Goal: Transaction & Acquisition: Purchase product/service

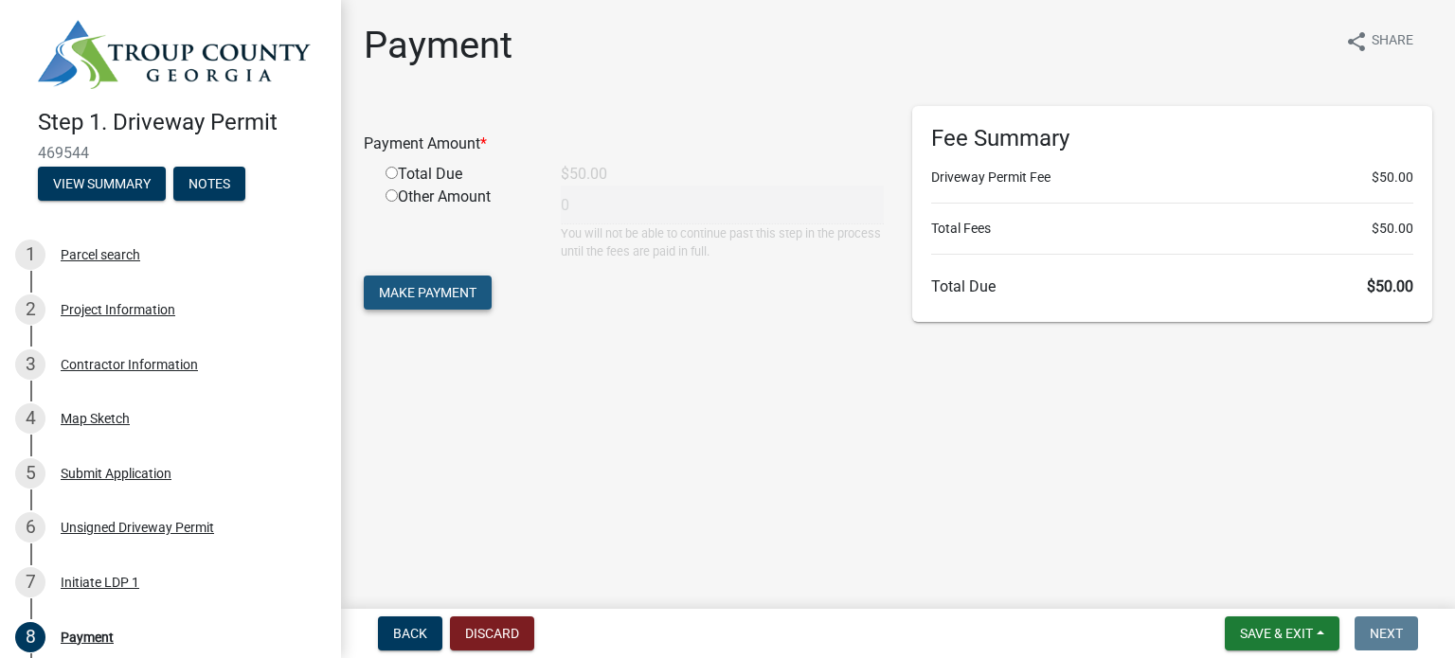
click at [447, 293] on span "Make Payment" at bounding box center [428, 292] width 98 height 15
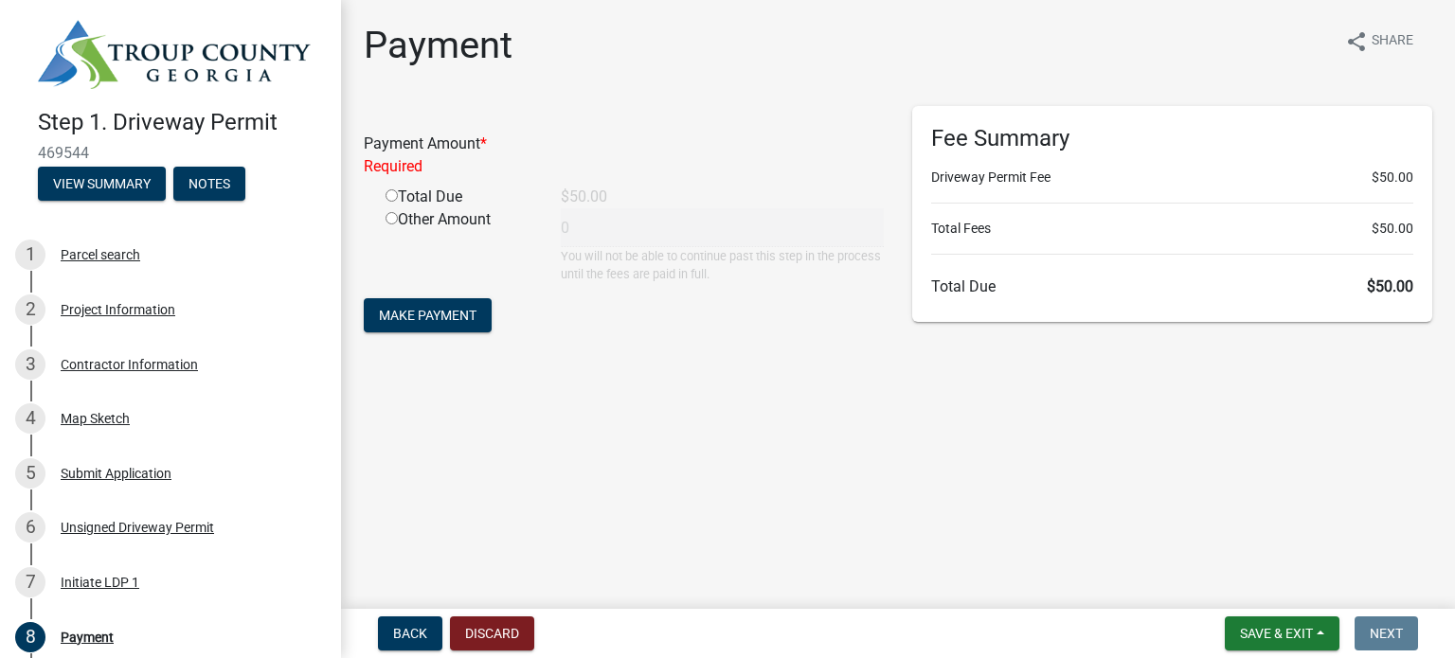
click at [398, 197] on div "Total Due" at bounding box center [458, 197] width 175 height 23
click at [394, 196] on input "radio" at bounding box center [392, 195] width 12 height 12
radio input "true"
type input "50"
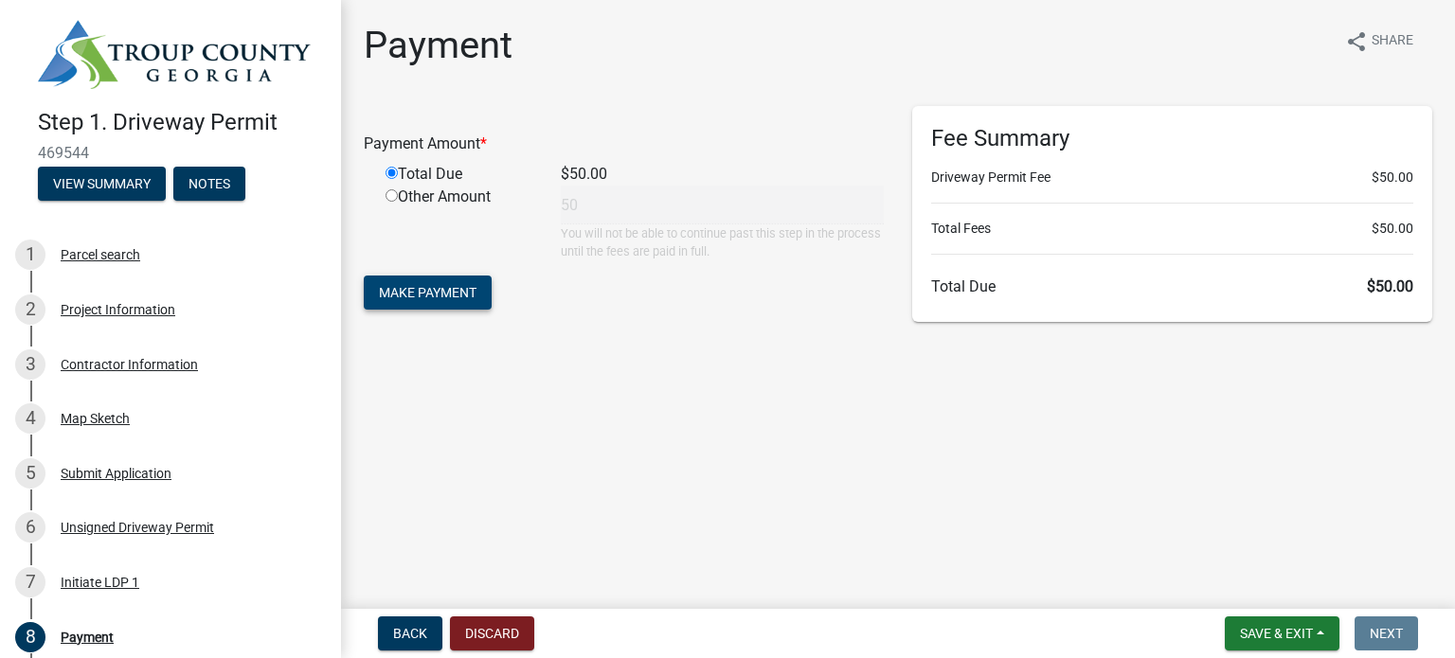
click at [424, 287] on span "Make Payment" at bounding box center [428, 292] width 98 height 15
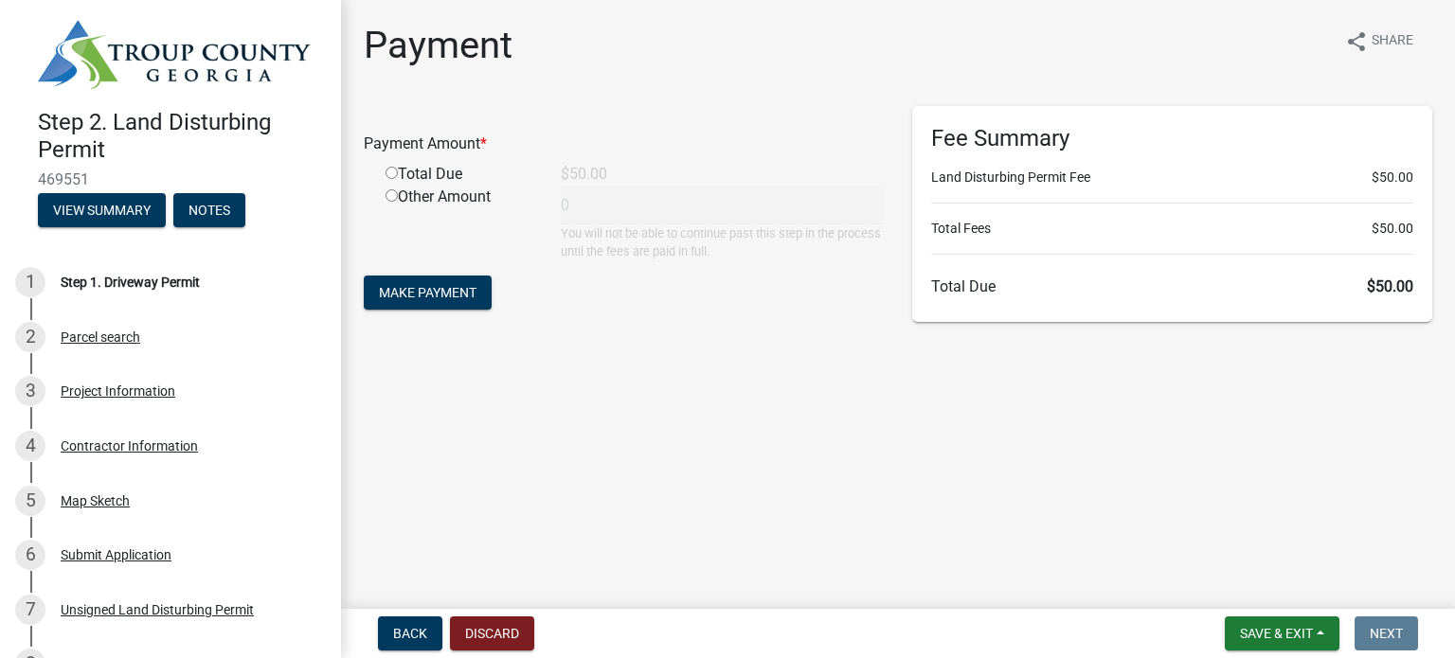
click at [392, 173] on input "radio" at bounding box center [392, 173] width 12 height 12
radio input "true"
type input "50"
click at [448, 287] on span "Make Payment" at bounding box center [428, 292] width 98 height 15
